Goal: Task Accomplishment & Management: Use online tool/utility

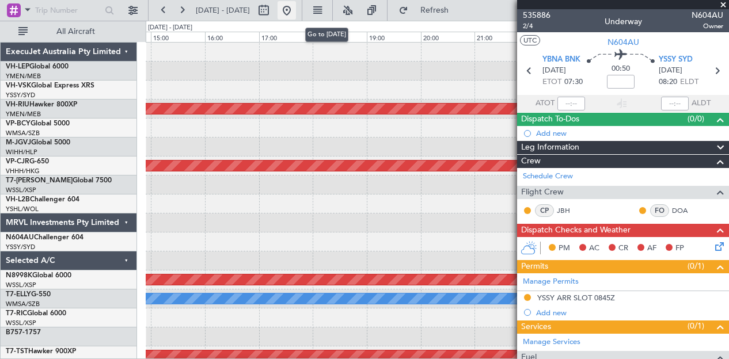
click at [296, 10] on button at bounding box center [286, 10] width 18 height 18
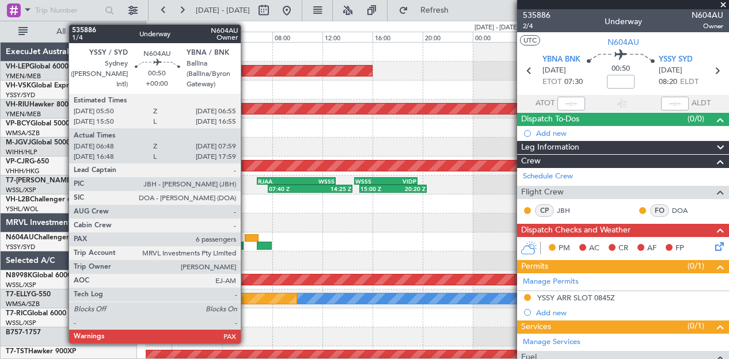
click at [246, 237] on div at bounding box center [252, 238] width 14 height 8
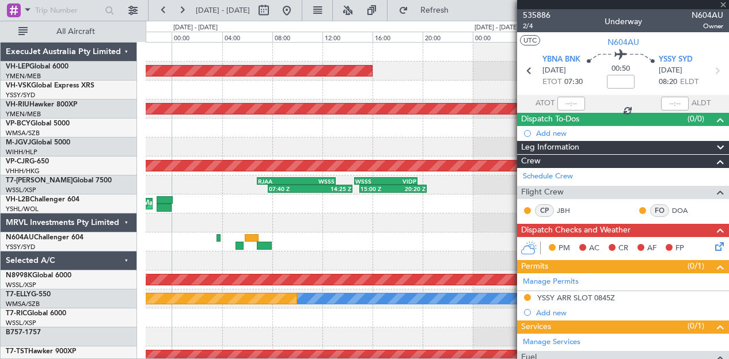
type input "06:58"
type input "07:54"
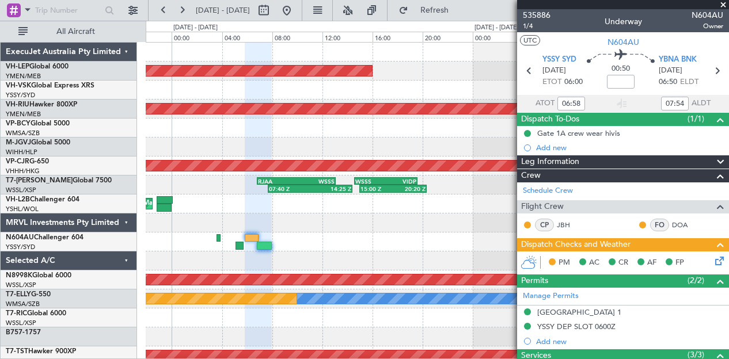
click at [713, 257] on icon at bounding box center [717, 258] width 9 height 9
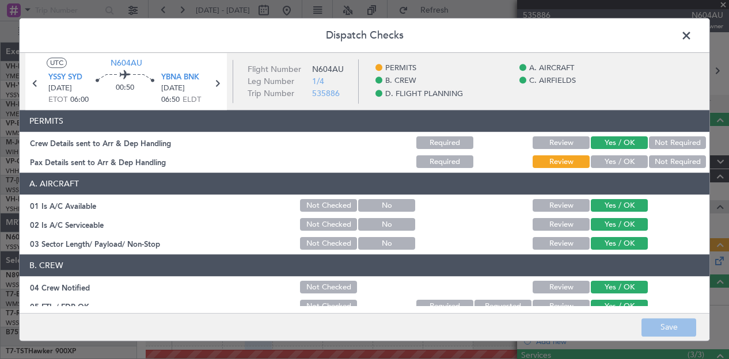
click at [611, 161] on button "Yes / OK" at bounding box center [619, 162] width 57 height 13
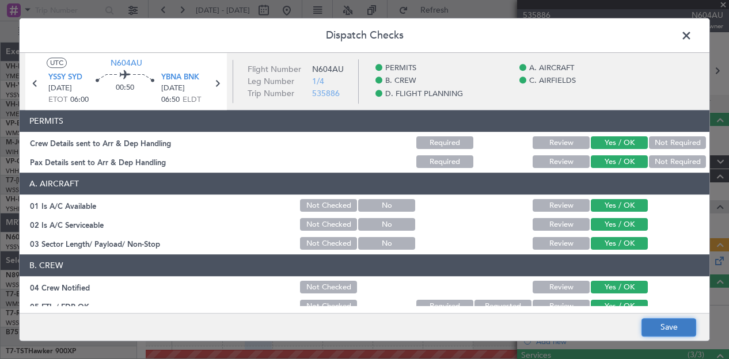
click at [648, 327] on button "Save" at bounding box center [668, 327] width 55 height 18
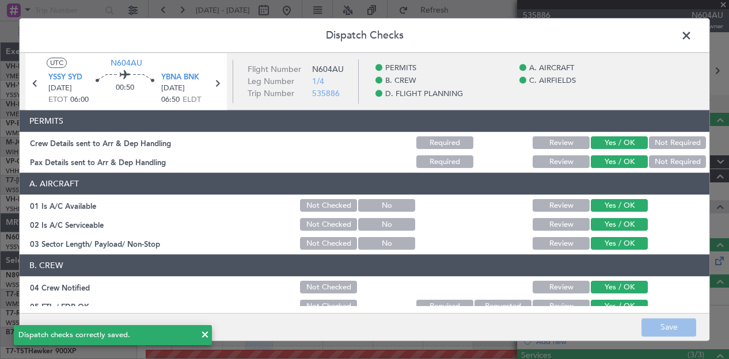
click at [692, 33] on span at bounding box center [692, 38] width 0 height 23
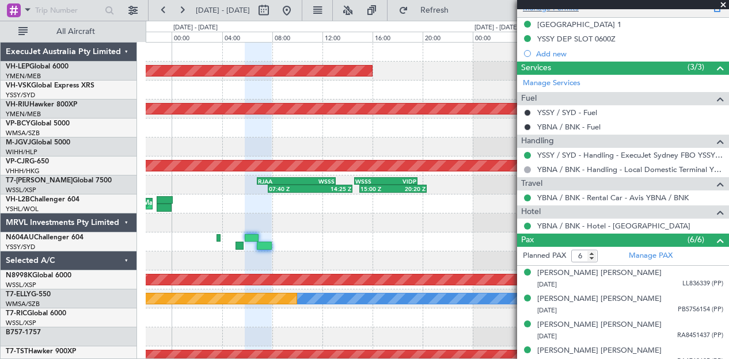
scroll to position [347, 0]
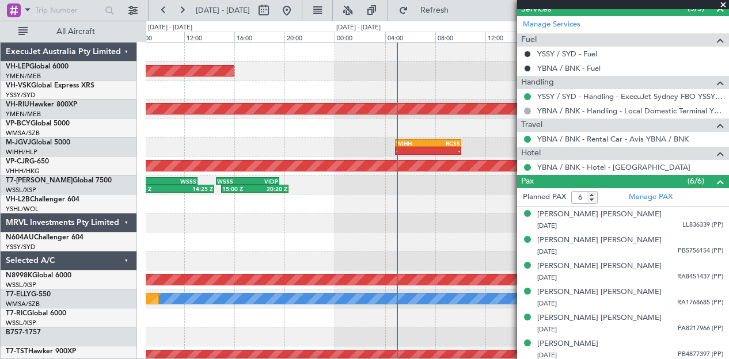
click at [303, 248] on div at bounding box center [437, 242] width 583 height 19
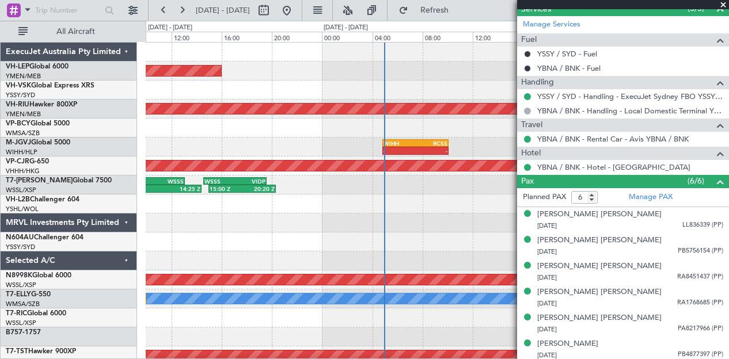
click at [333, 234] on div "Unplanned Maint Wichita (Wichita Mid-continent) Planned Maint [GEOGRAPHIC_DATA]…" at bounding box center [437, 356] width 583 height 627
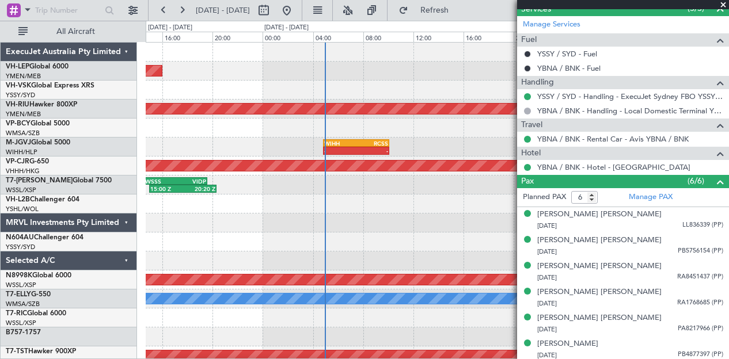
click at [187, 223] on div at bounding box center [437, 223] width 583 height 19
